Goal: Information Seeking & Learning: Learn about a topic

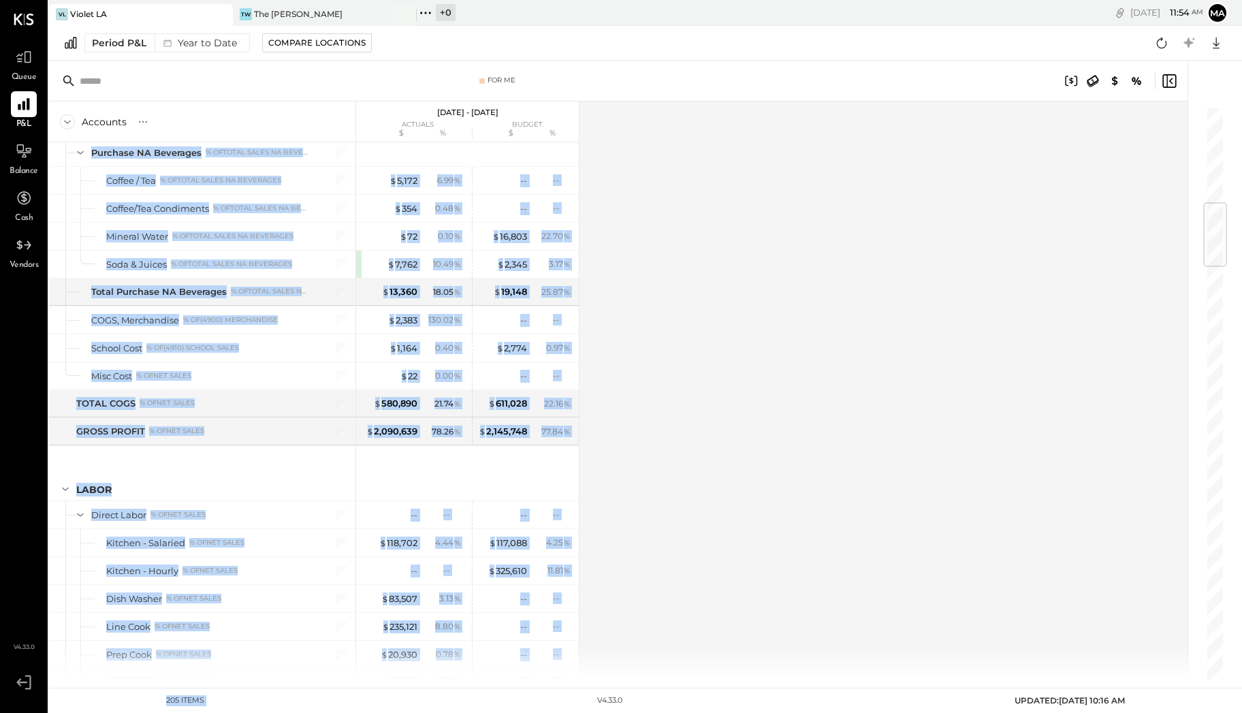
scroll to position [1609, 0]
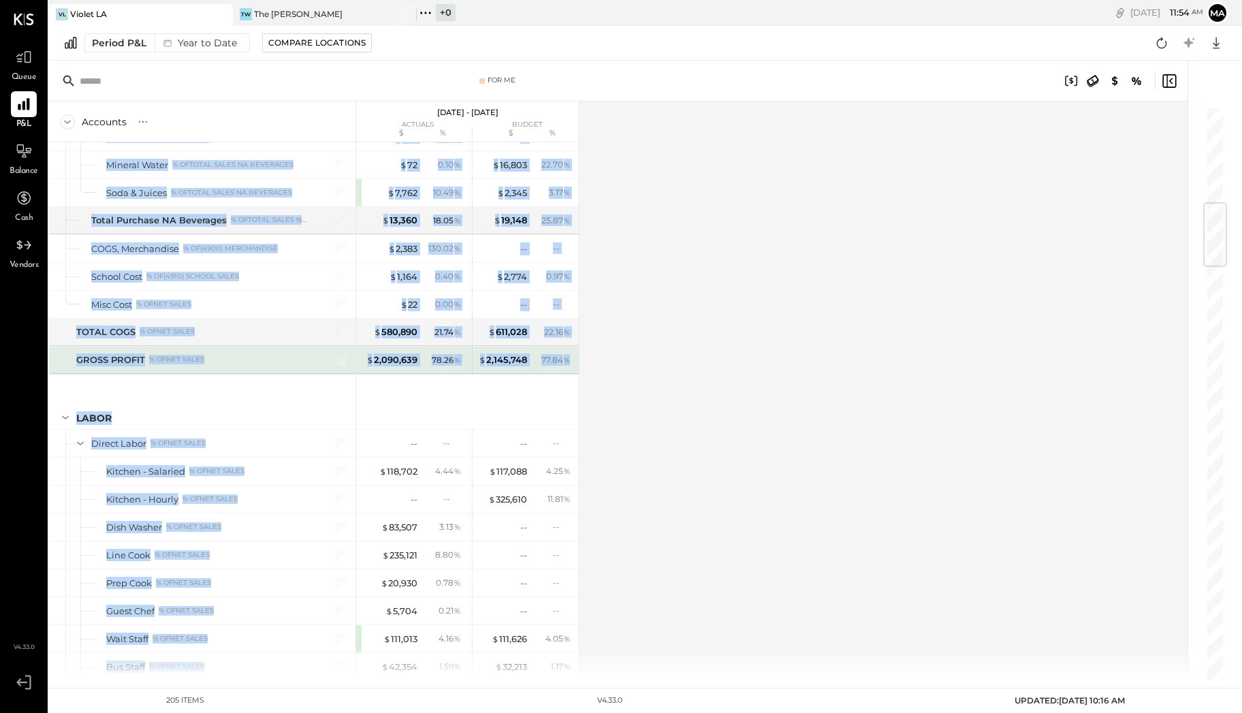
drag, startPoint x: 72, startPoint y: 264, endPoint x: 569, endPoint y: 349, distance: 504.5
click at [569, 349] on div "SALES Sales Food % of GROSS SALES Food - Bar % of GROSS SALES Food - Dining Bru…" at bounding box center [314, 410] width 530 height 537
click at [575, 350] on div "$ 2,090,639 78.26 % $ 2,145,748 77.84 %" at bounding box center [467, 360] width 223 height 27
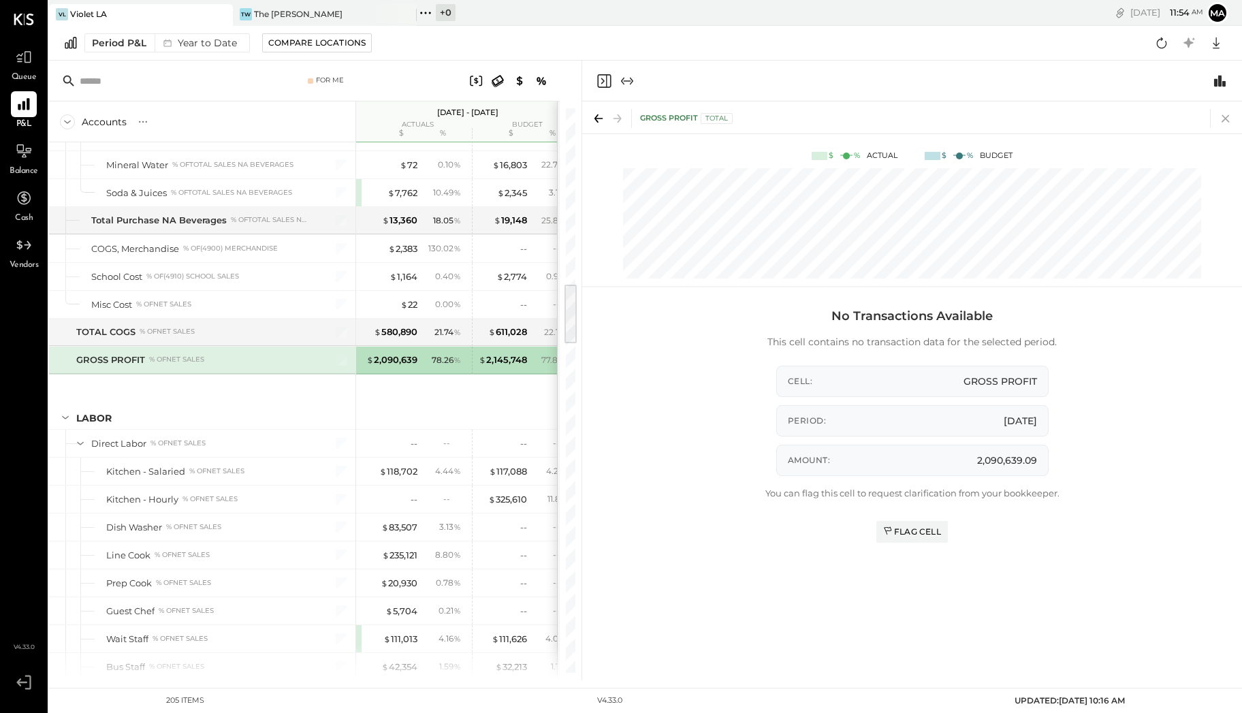
click at [1228, 114] on body "Queue P&L Balance Cash Vendors v 4.33.0 VL Violet LA TW The [PERSON_NAME] + 0 P…" at bounding box center [621, 356] width 1242 height 713
click at [1225, 117] on icon at bounding box center [1225, 118] width 7 height 7
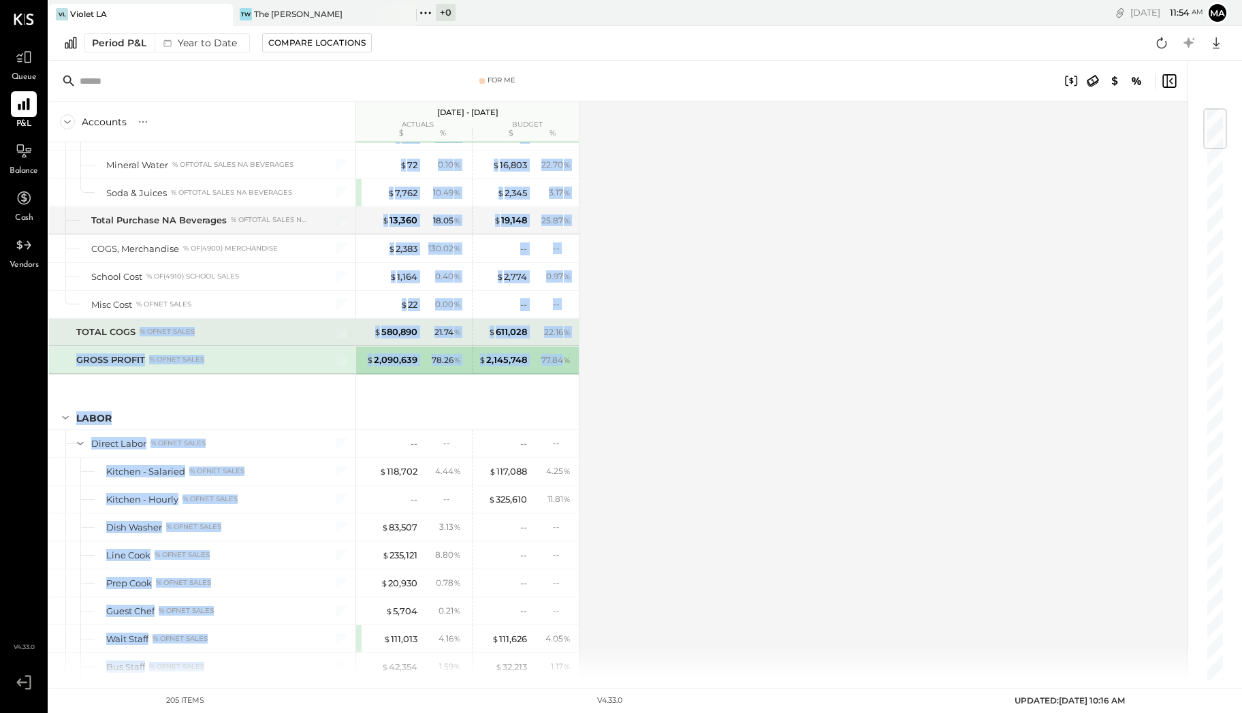
drag, startPoint x: 565, startPoint y: 340, endPoint x: 133, endPoint y: 330, distance: 431.2
click at [133, 330] on div "SALES Sales Food % of GROSS SALES Food - Bar % of GROSS SALES Food - Dining Bru…" at bounding box center [314, 410] width 530 height 537
click at [150, 358] on div "GROSS PROFIT % of NET SALES" at bounding box center [202, 360] width 306 height 27
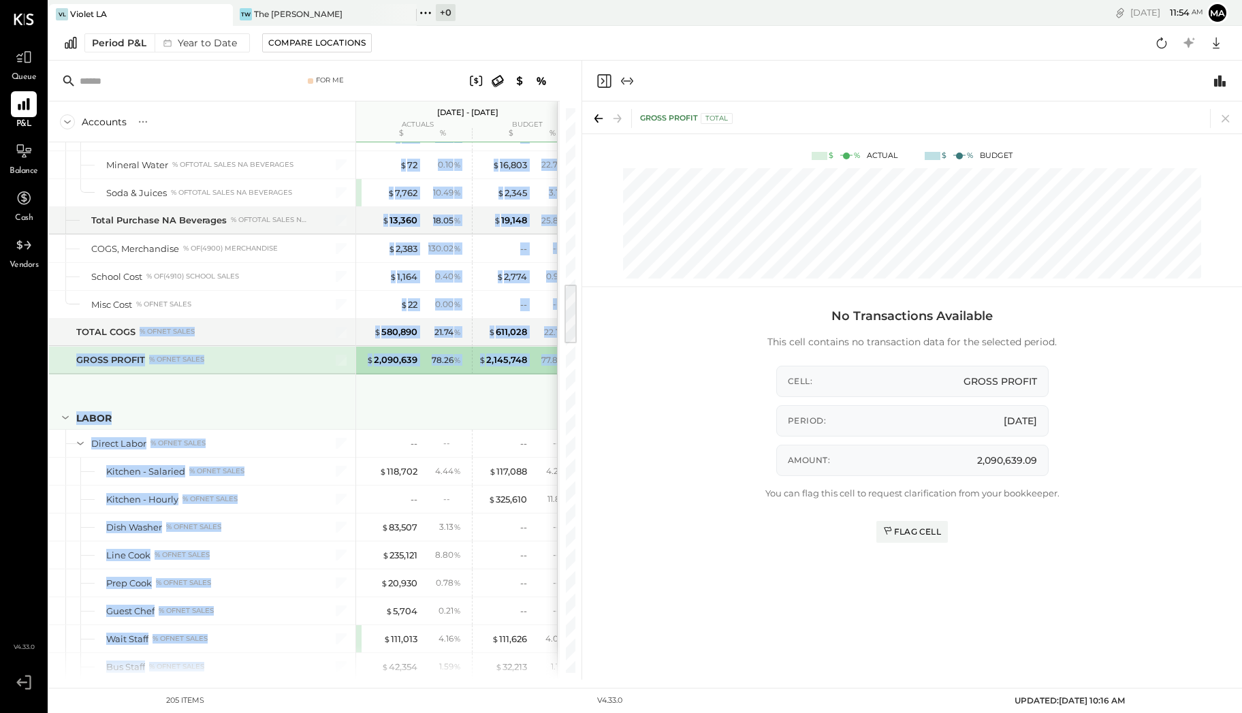
drag, startPoint x: 202, startPoint y: 377, endPoint x: 240, endPoint y: 381, distance: 38.4
click at [203, 377] on div "LABOR" at bounding box center [202, 402] width 306 height 54
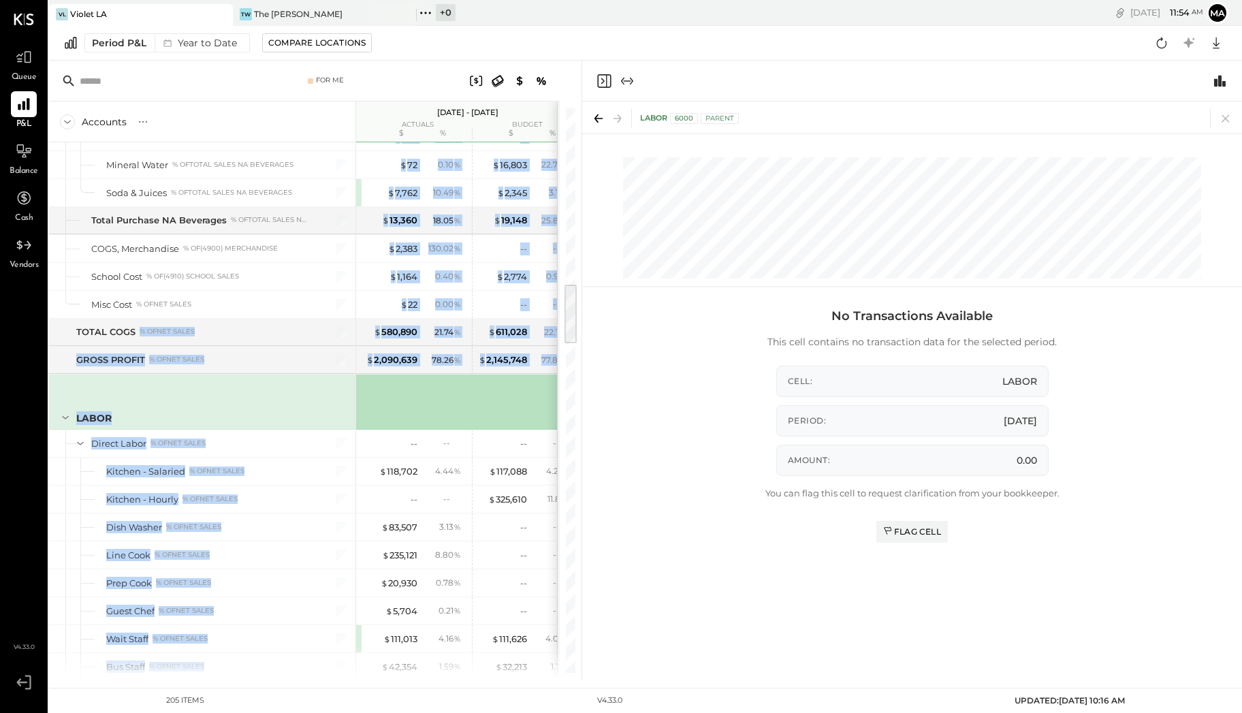
drag, startPoint x: 278, startPoint y: 394, endPoint x: 289, endPoint y: 380, distance: 17.4
click at [279, 394] on div "LABOR" at bounding box center [202, 402] width 306 height 54
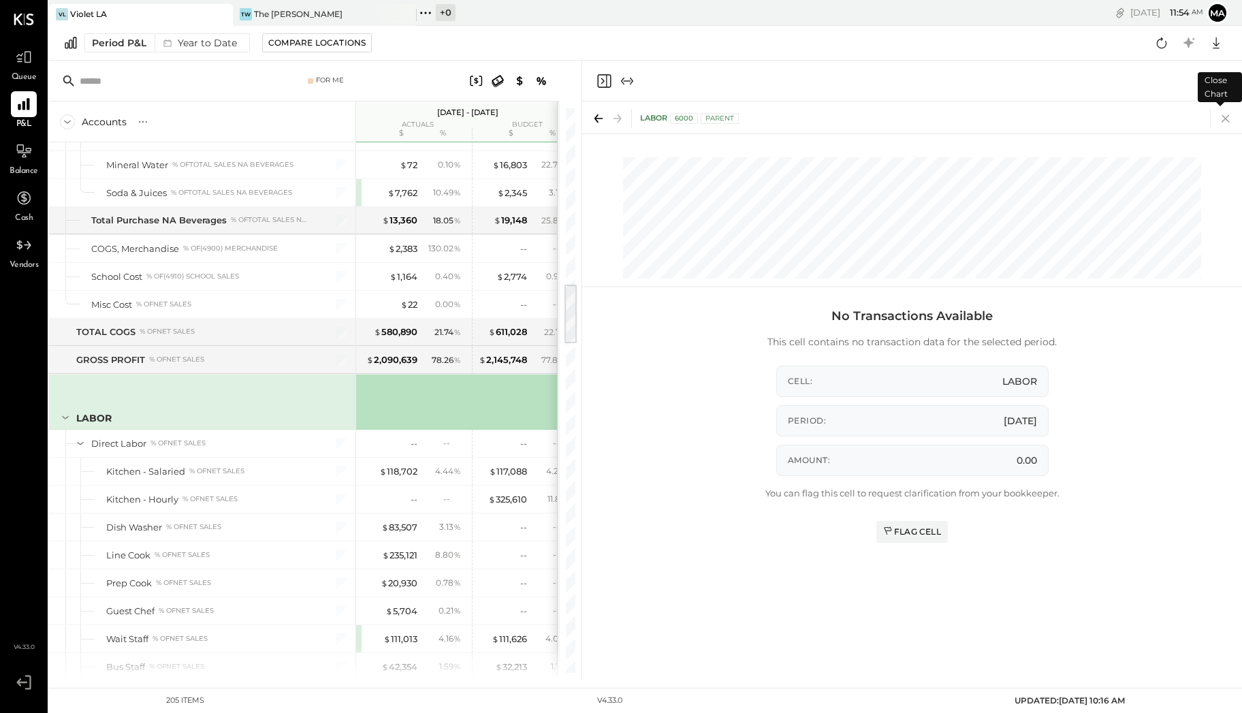
click at [1227, 123] on icon at bounding box center [1225, 118] width 19 height 19
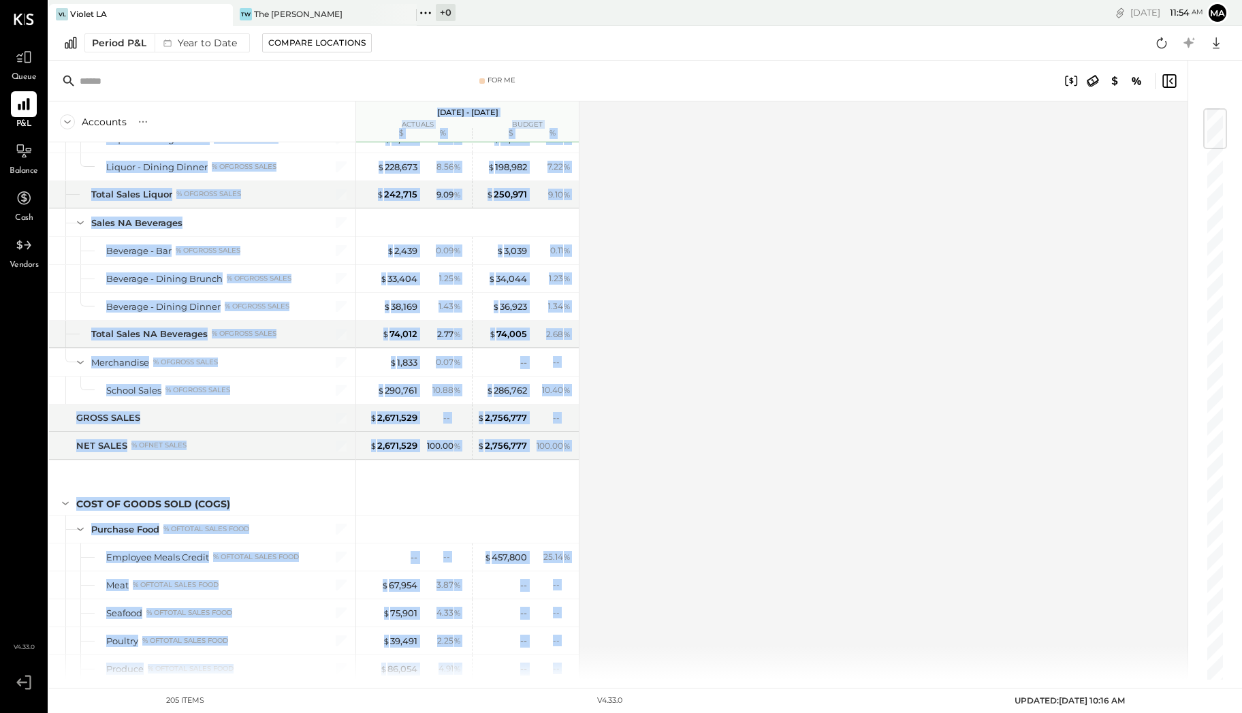
scroll to position [461, 0]
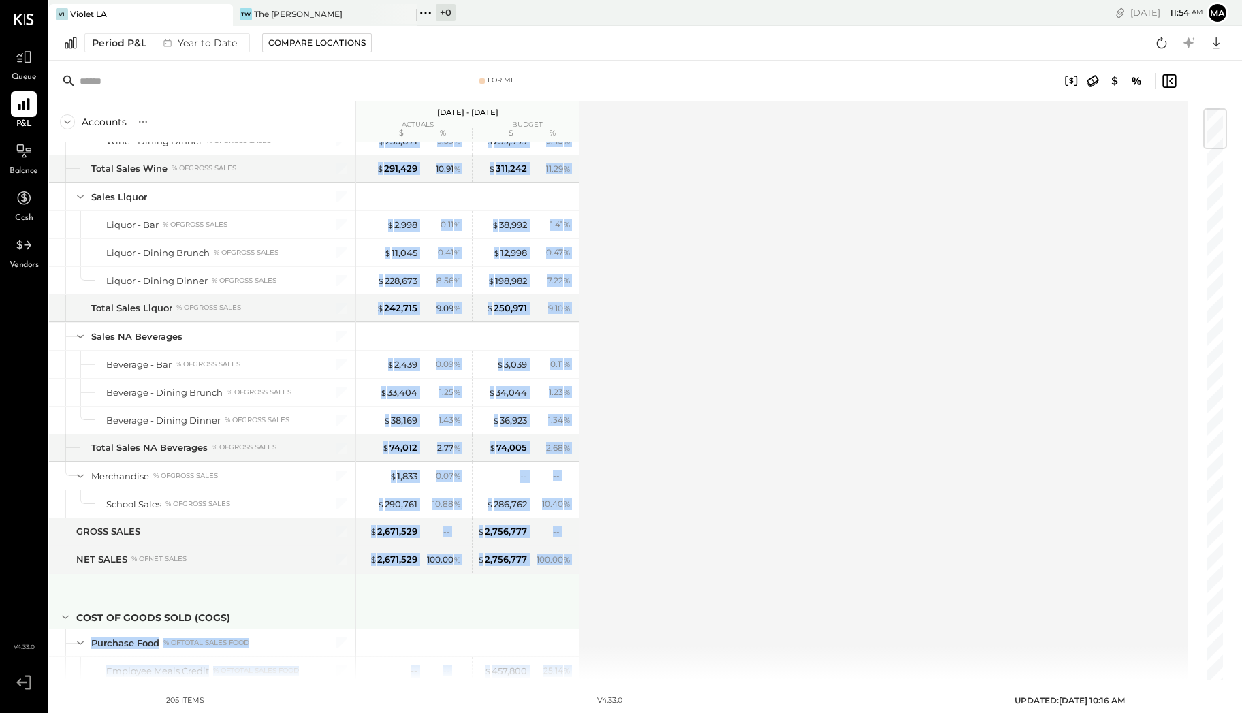
drag, startPoint x: 561, startPoint y: 316, endPoint x: 244, endPoint y: 613, distance: 434.1
click at [244, 613] on div "SALES Sales Food % of GROSS SALES Food - Bar % of GROSS SALES Food - Dining Bru…" at bounding box center [314, 410] width 530 height 537
copy div "Purchase Food % of Total Sales Food Employee Meals Credit % of Total Sales Food…"
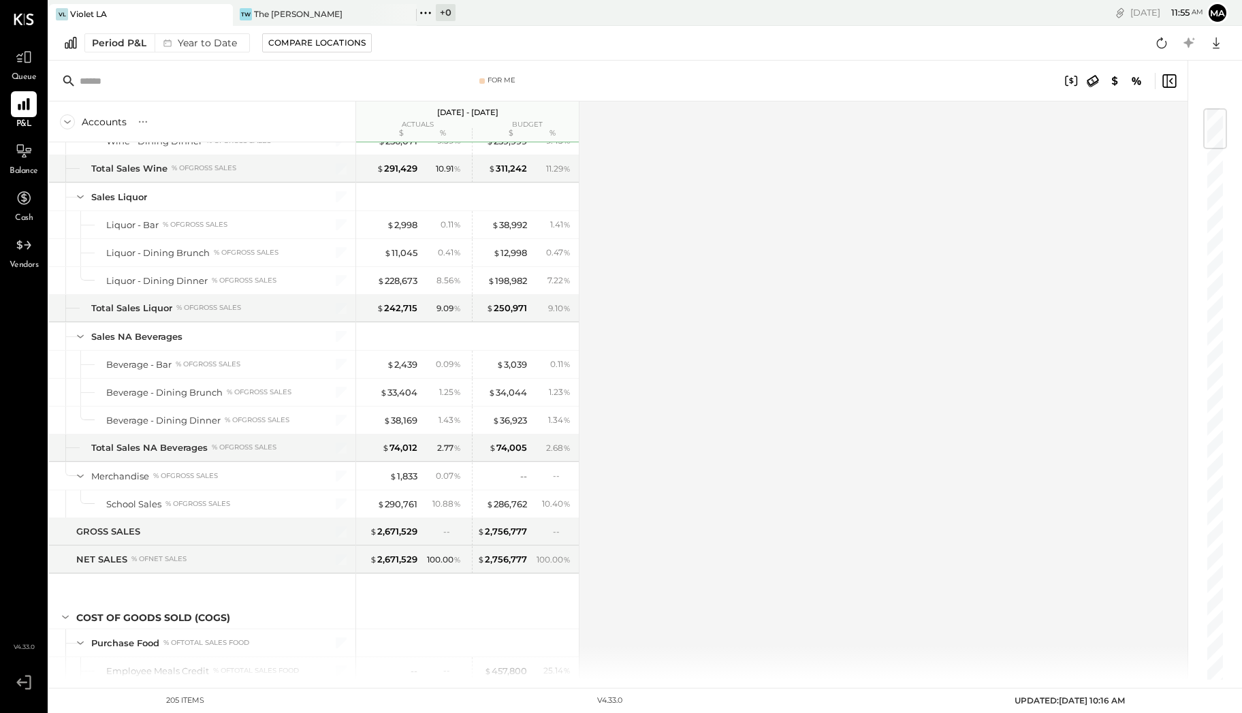
click at [945, 161] on div "Accounts S % GL [DATE] - [DATE] actuals budget $ % $ % SALES Sales Food % of GR…" at bounding box center [619, 390] width 1141 height 578
drag, startPoint x: 1201, startPoint y: 373, endPoint x: 1197, endPoint y: 409, distance: 35.6
click at [1197, 409] on div at bounding box center [1208, 370] width 41 height 619
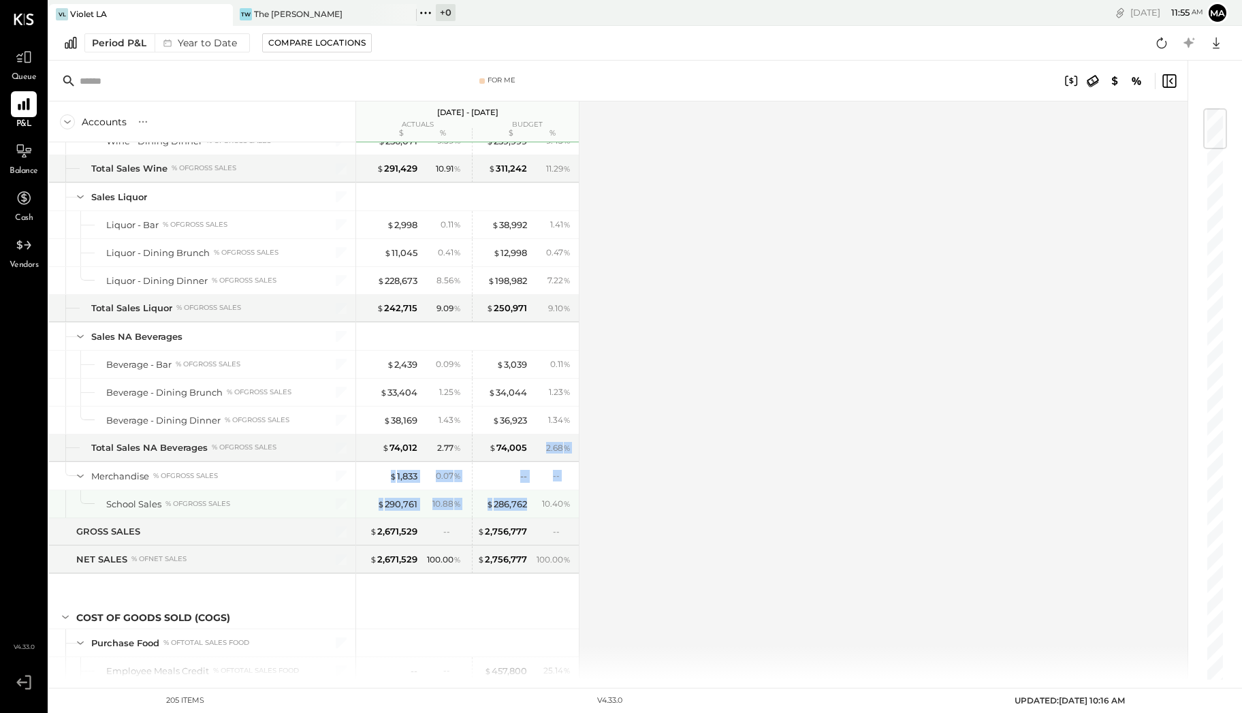
drag, startPoint x: 539, startPoint y: 435, endPoint x: 526, endPoint y: 496, distance: 62.1
